Goal: Task Accomplishment & Management: Manage account settings

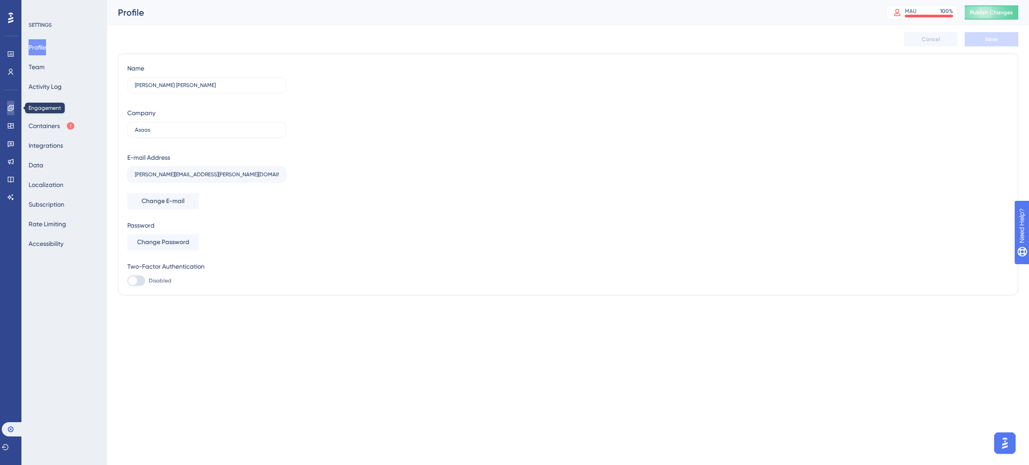
click at [8, 107] on icon at bounding box center [11, 108] width 6 height 6
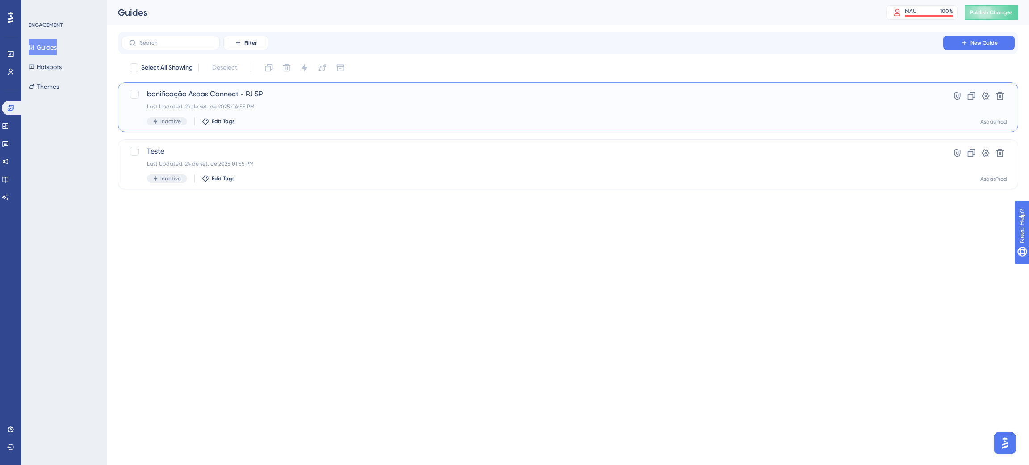
click at [387, 98] on span "bonificação Asaas Connect - PJ SP" at bounding box center [532, 94] width 771 height 11
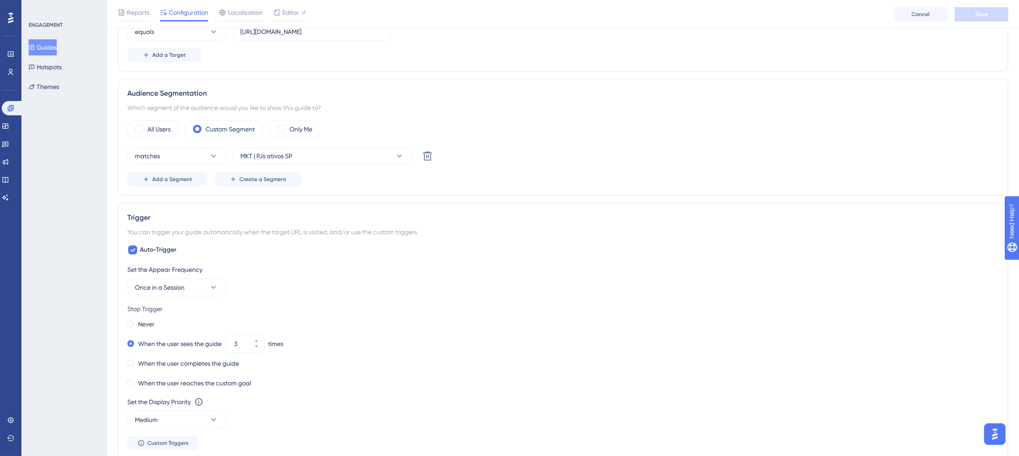
scroll to position [469, 0]
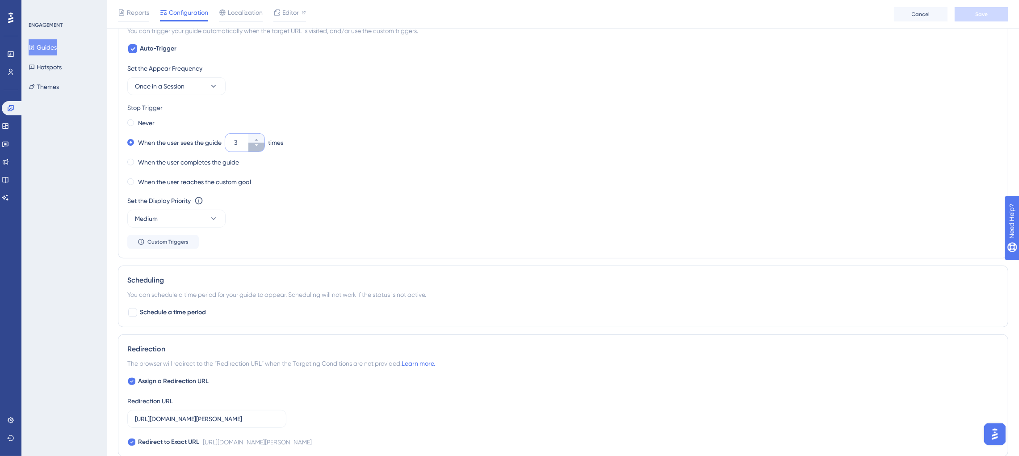
click at [260, 150] on button "3" at bounding box center [256, 147] width 16 height 9
click at [260, 150] on button "2" at bounding box center [256, 147] width 16 height 9
type input "1"
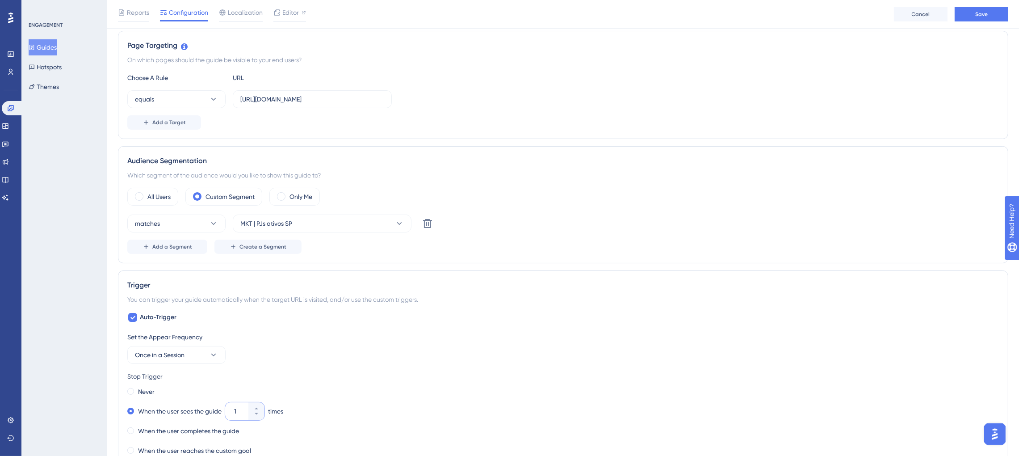
scroll to position [0, 0]
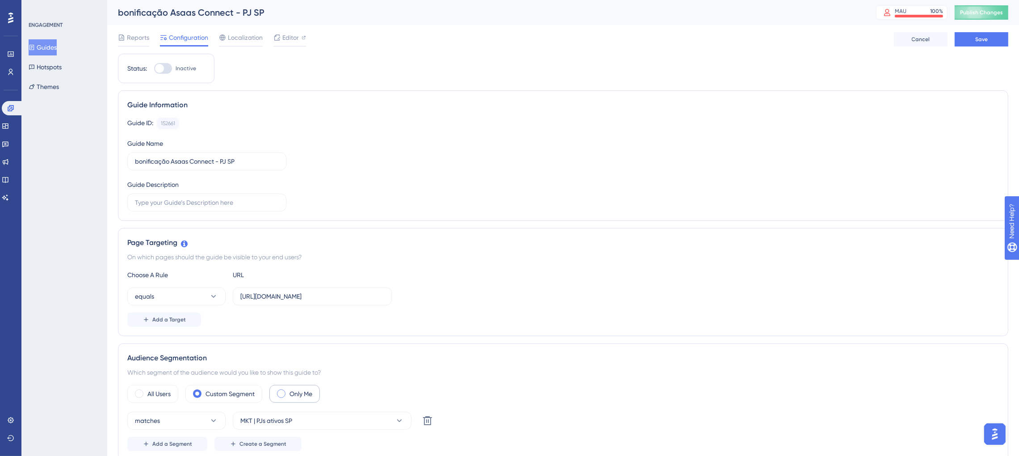
click at [284, 398] on span at bounding box center [281, 393] width 8 height 8
click at [288, 390] on input "radio" at bounding box center [288, 390] width 0 height 0
click at [979, 42] on span "Save" at bounding box center [981, 39] width 13 height 7
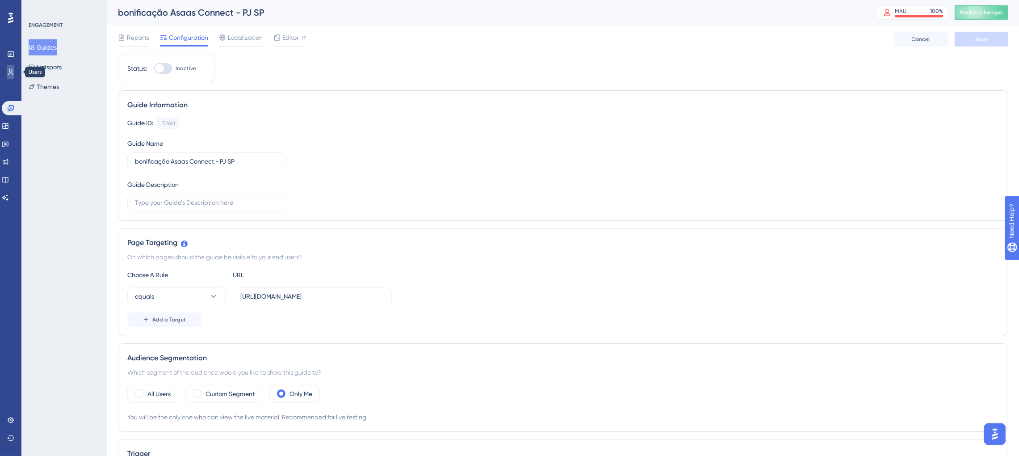
click at [10, 67] on link at bounding box center [10, 72] width 7 height 14
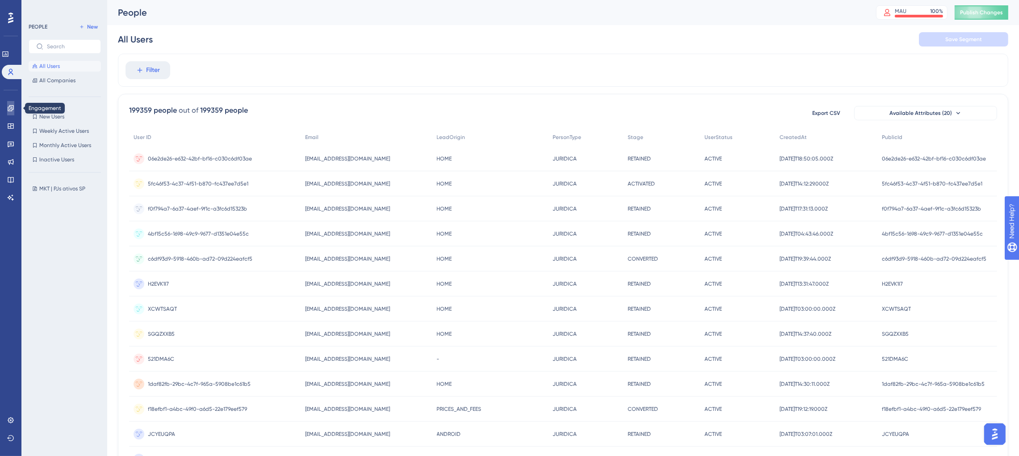
click at [9, 109] on icon at bounding box center [11, 108] width 6 height 6
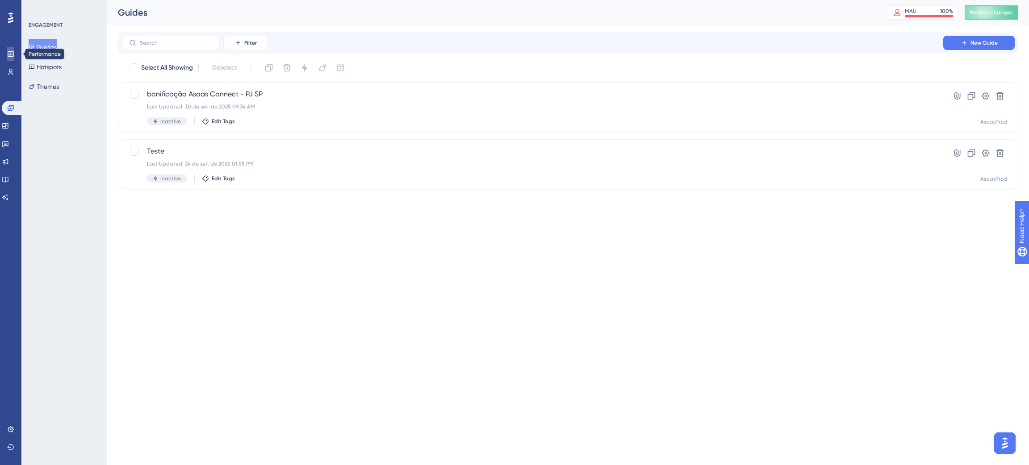
click at [10, 57] on icon at bounding box center [10, 53] width 7 height 7
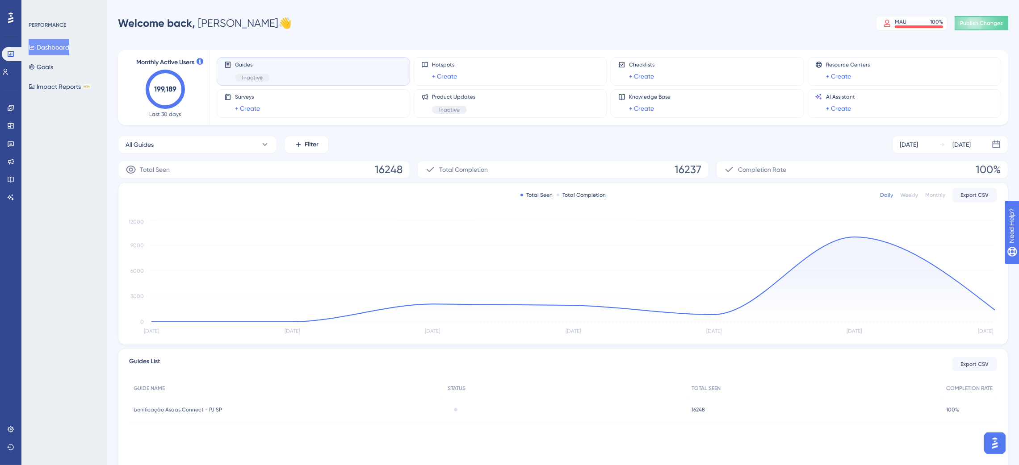
click at [905, 195] on div "Weekly" at bounding box center [909, 195] width 18 height 7
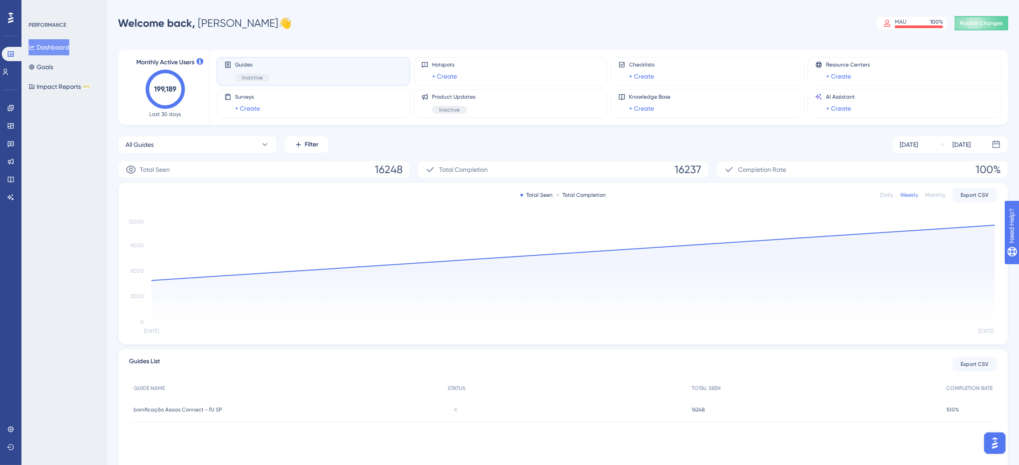
click at [884, 198] on div "Daily" at bounding box center [886, 195] width 13 height 7
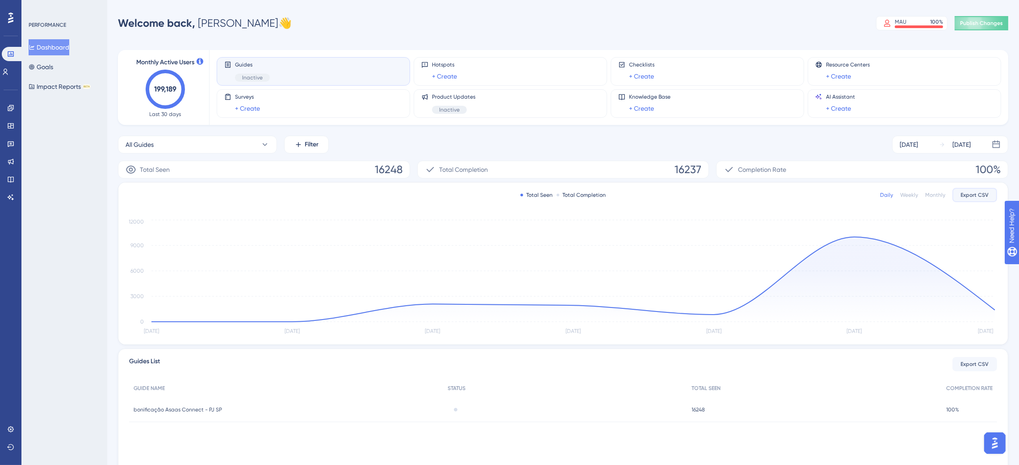
click at [969, 198] on span "Export CSV" at bounding box center [975, 195] width 28 height 7
click at [755, 130] on div "Monthly Active Users 199,189 Last 30 days Guides Inactive Hotspots + Create Che…" at bounding box center [563, 257] width 890 height 437
click at [8, 111] on icon at bounding box center [11, 108] width 6 height 6
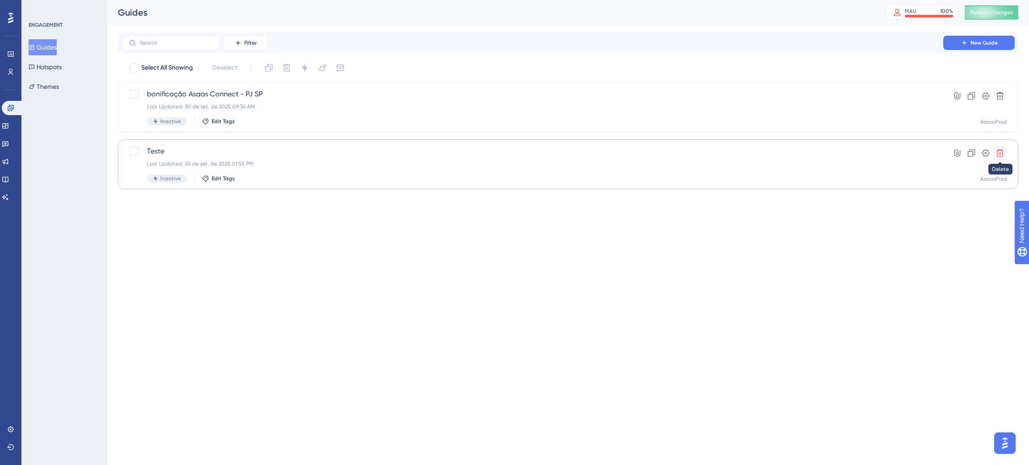
click at [1004, 152] on icon at bounding box center [1000, 153] width 9 height 9
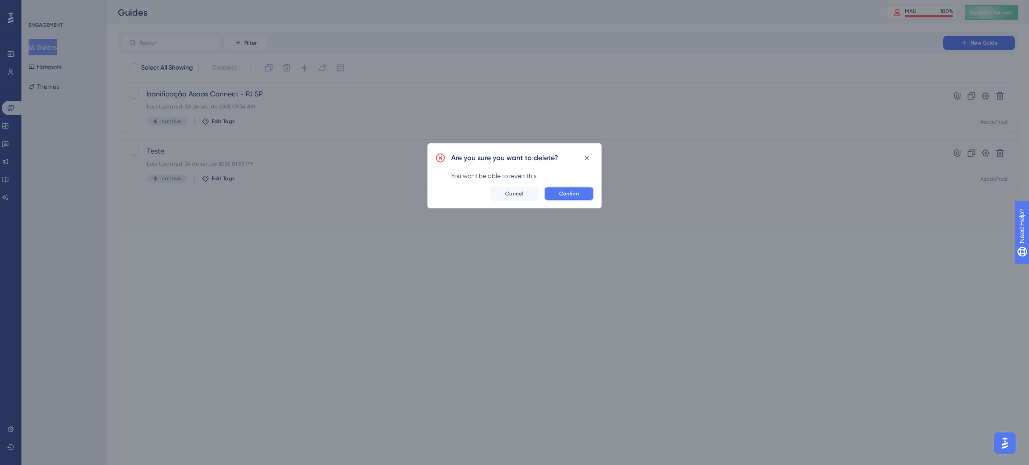
click at [583, 192] on button "Confirm" at bounding box center [569, 194] width 50 height 14
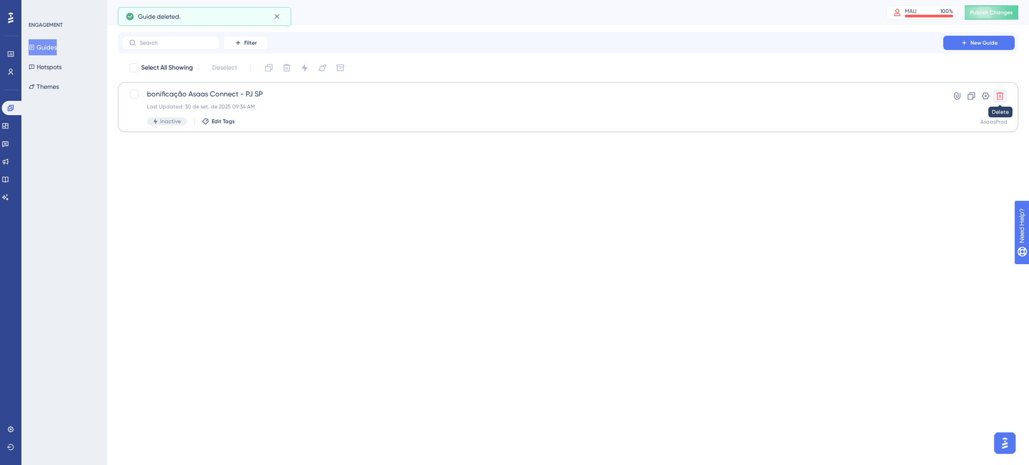
click at [1001, 98] on icon at bounding box center [1000, 96] width 9 height 9
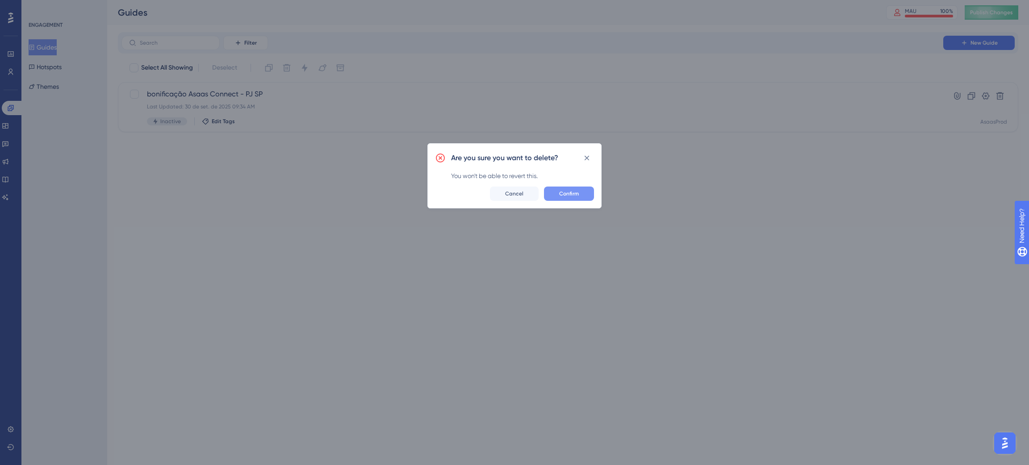
click at [565, 197] on span "Confirm" at bounding box center [569, 193] width 20 height 7
